Goal: Information Seeking & Learning: Learn about a topic

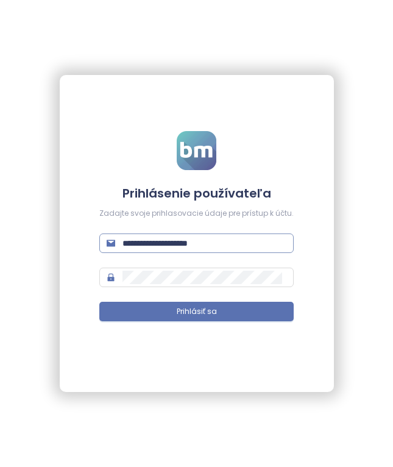
click at [223, 243] on input "**********" at bounding box center [205, 243] width 164 height 13
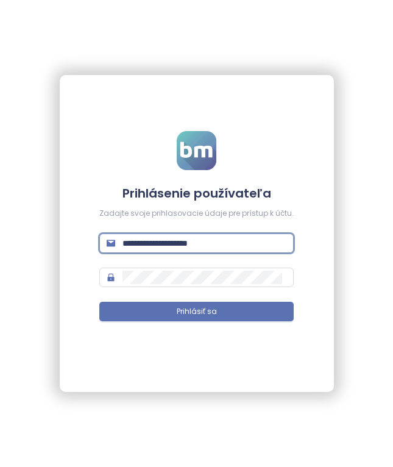
click at [223, 243] on input "**********" at bounding box center [205, 243] width 164 height 13
type input "**********"
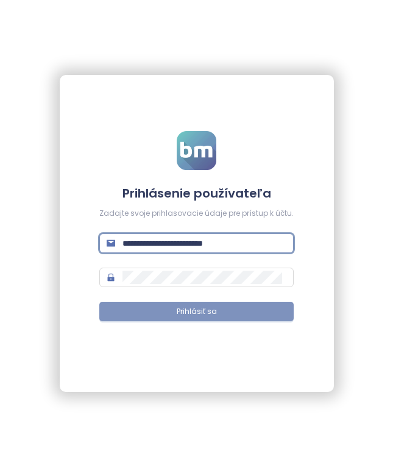
click at [264, 316] on button "Prihlásiť sa" at bounding box center [196, 312] width 194 height 20
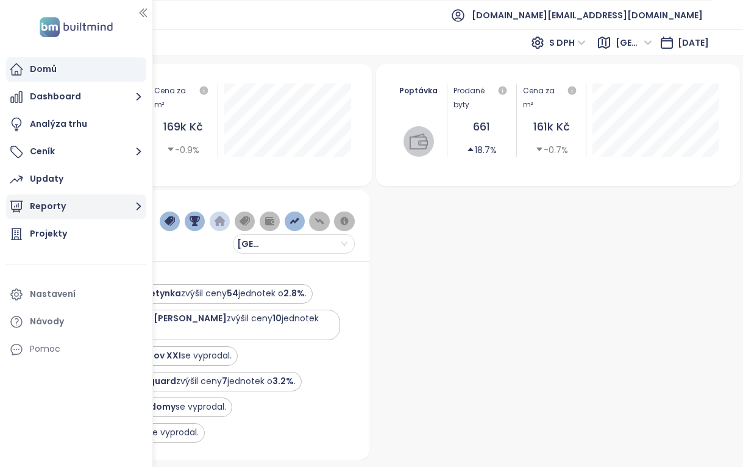
click at [84, 207] on button "Reporty" at bounding box center [76, 206] width 140 height 24
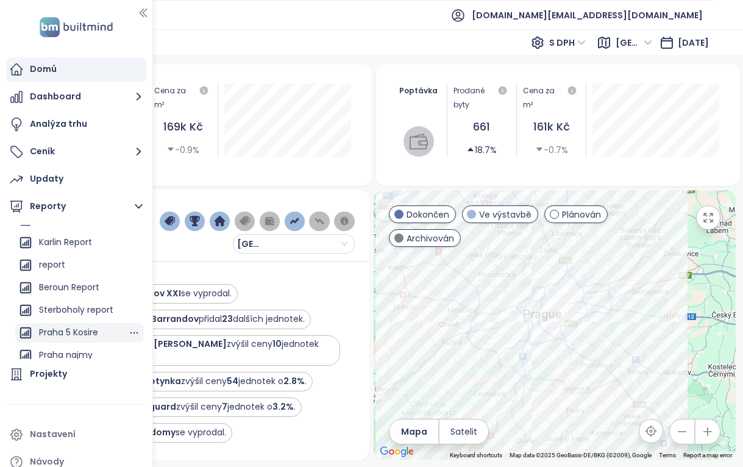
scroll to position [219, 0]
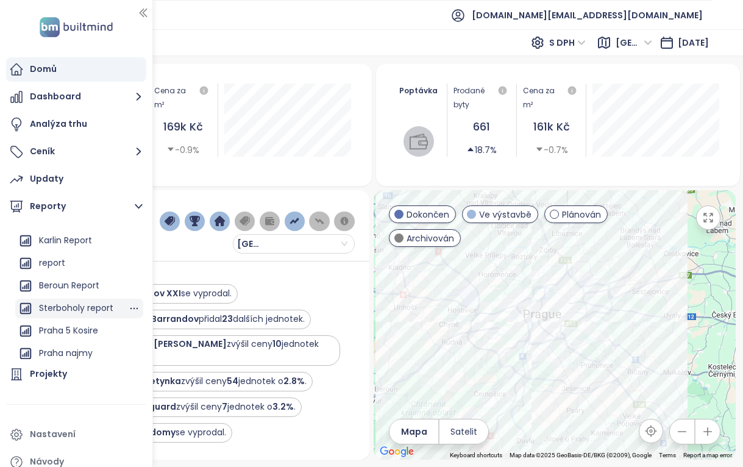
click at [73, 305] on div "Sterboholy report" at bounding box center [76, 308] width 74 height 15
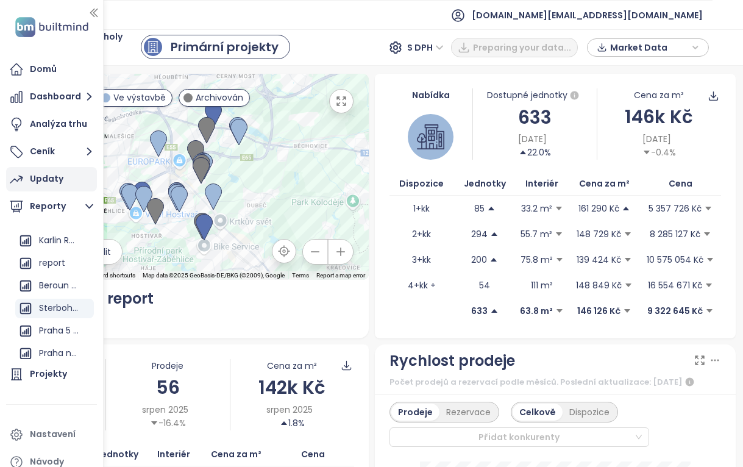
drag, startPoint x: 149, startPoint y: 185, endPoint x: 68, endPoint y: 184, distance: 81.7
click at [68, 184] on div "Domů Dashboard Analýza trhu Ceník Updaty Reporty Přidat report [GEOGRAPHIC_DATA…" at bounding box center [51, 233] width 103 height 467
click at [95, 10] on icon "button" at bounding box center [94, 13] width 12 height 12
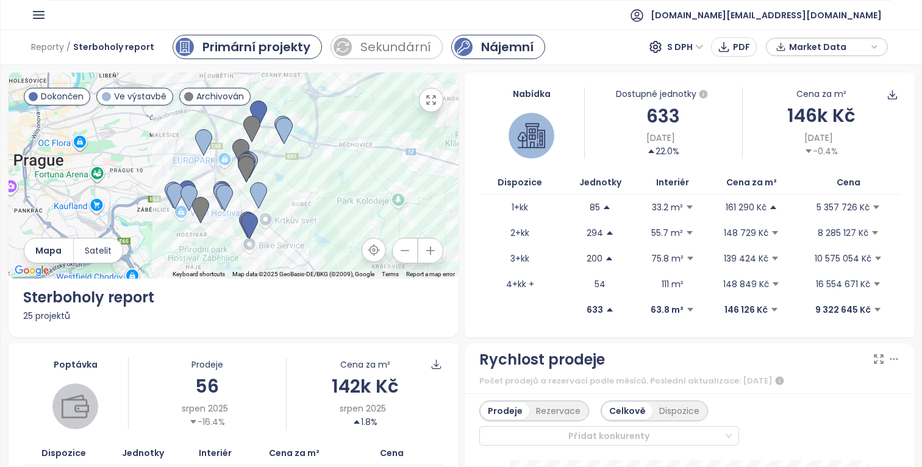
click at [393, 42] on div "Nájemní" at bounding box center [507, 47] width 52 height 18
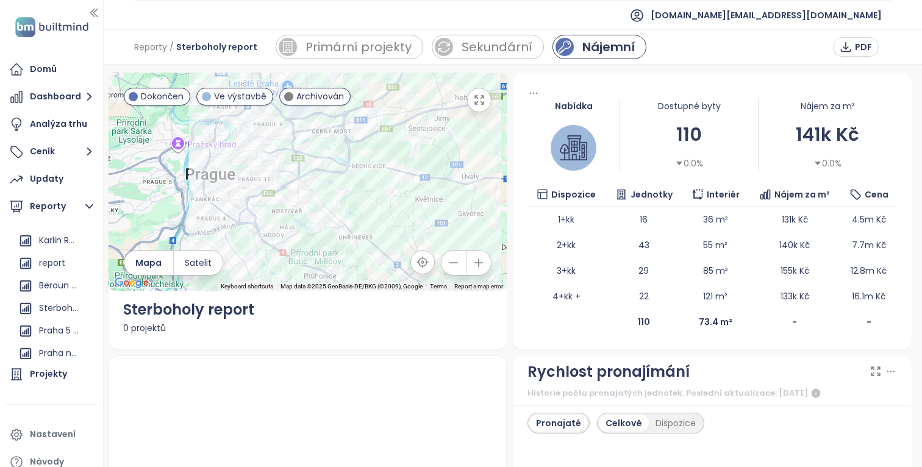
click at [393, 87] on div "Nabídka Dostupné byty 110 0.0% Nájem za m² 141k Kč 0.0% Dispozice Jednotky Inte…" at bounding box center [712, 211] width 399 height 277
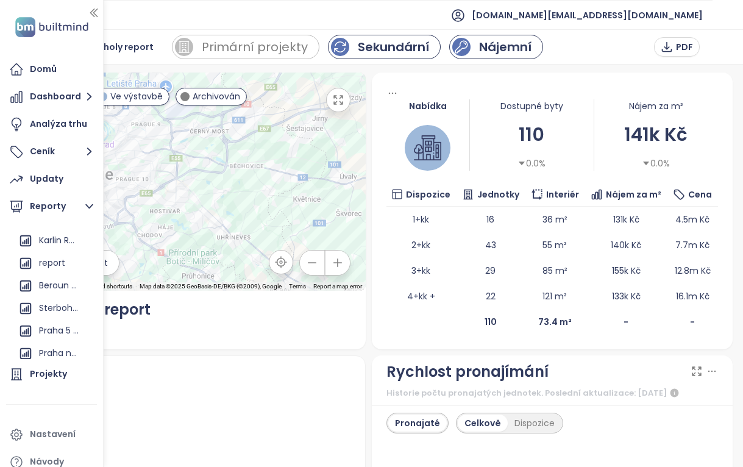
click at [385, 59] on div "Sekundární" at bounding box center [384, 47] width 113 height 24
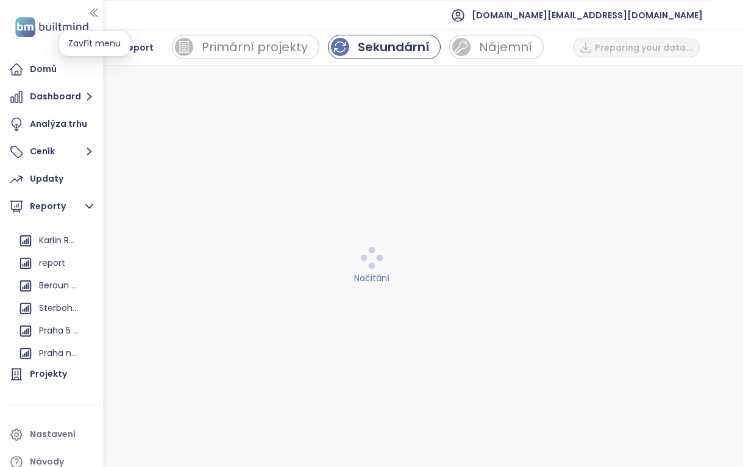
click at [93, 12] on icon "button" at bounding box center [94, 13] width 12 height 12
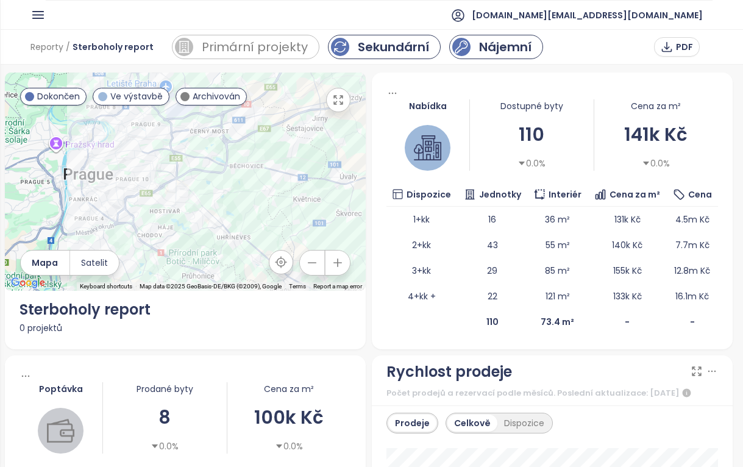
click at [393, 46] on div "Nájemní" at bounding box center [505, 47] width 52 height 18
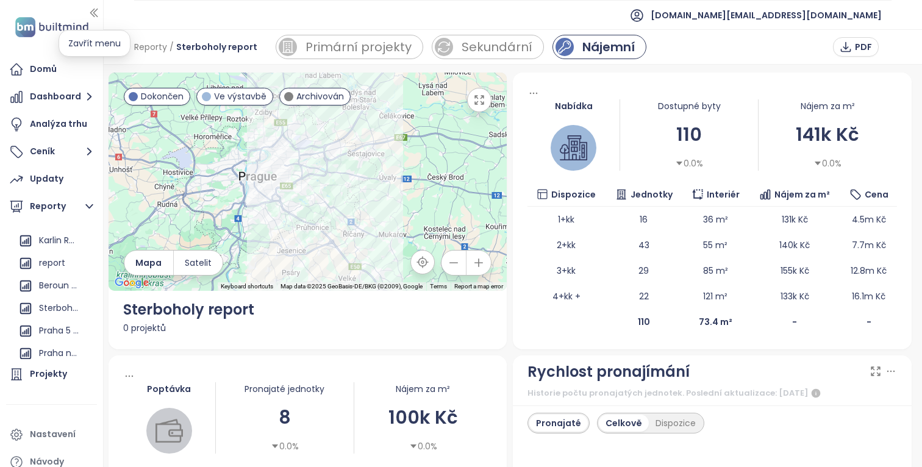
click at [93, 15] on icon "button" at bounding box center [93, 13] width 7 height 8
